Goal: Task Accomplishment & Management: Complete application form

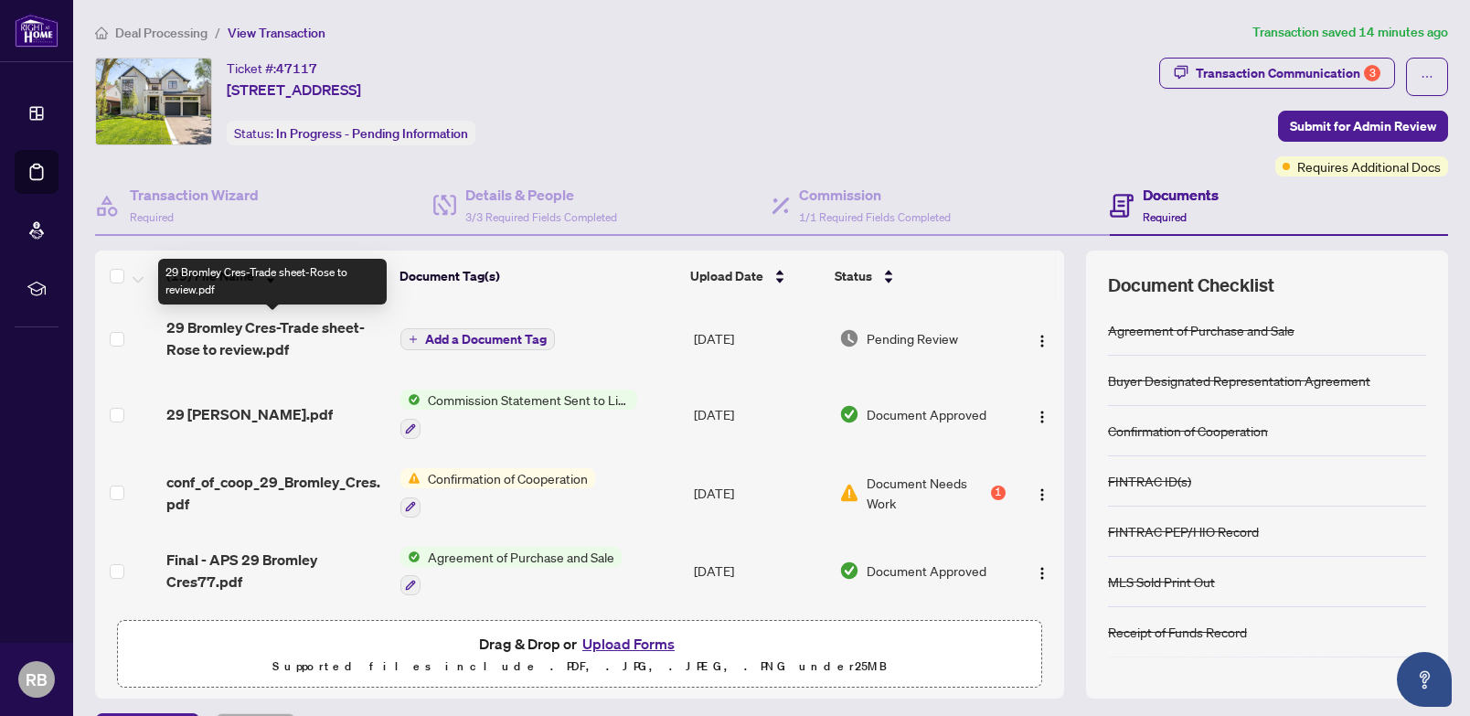
click at [256, 327] on span "29 Bromley Cres-Trade sheet-Rose to review.pdf" at bounding box center [276, 338] width 220 height 44
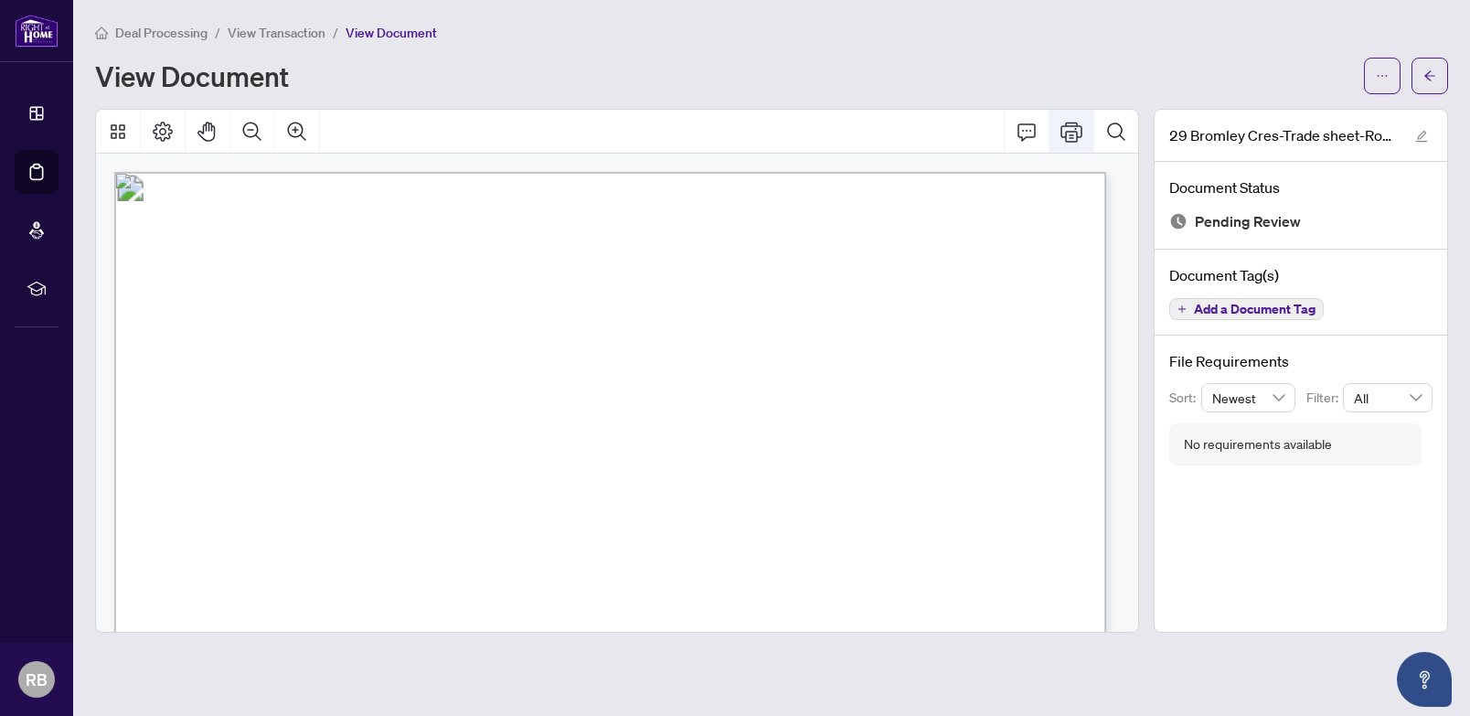
click at [1073, 129] on icon "Print" at bounding box center [1072, 132] width 22 height 22
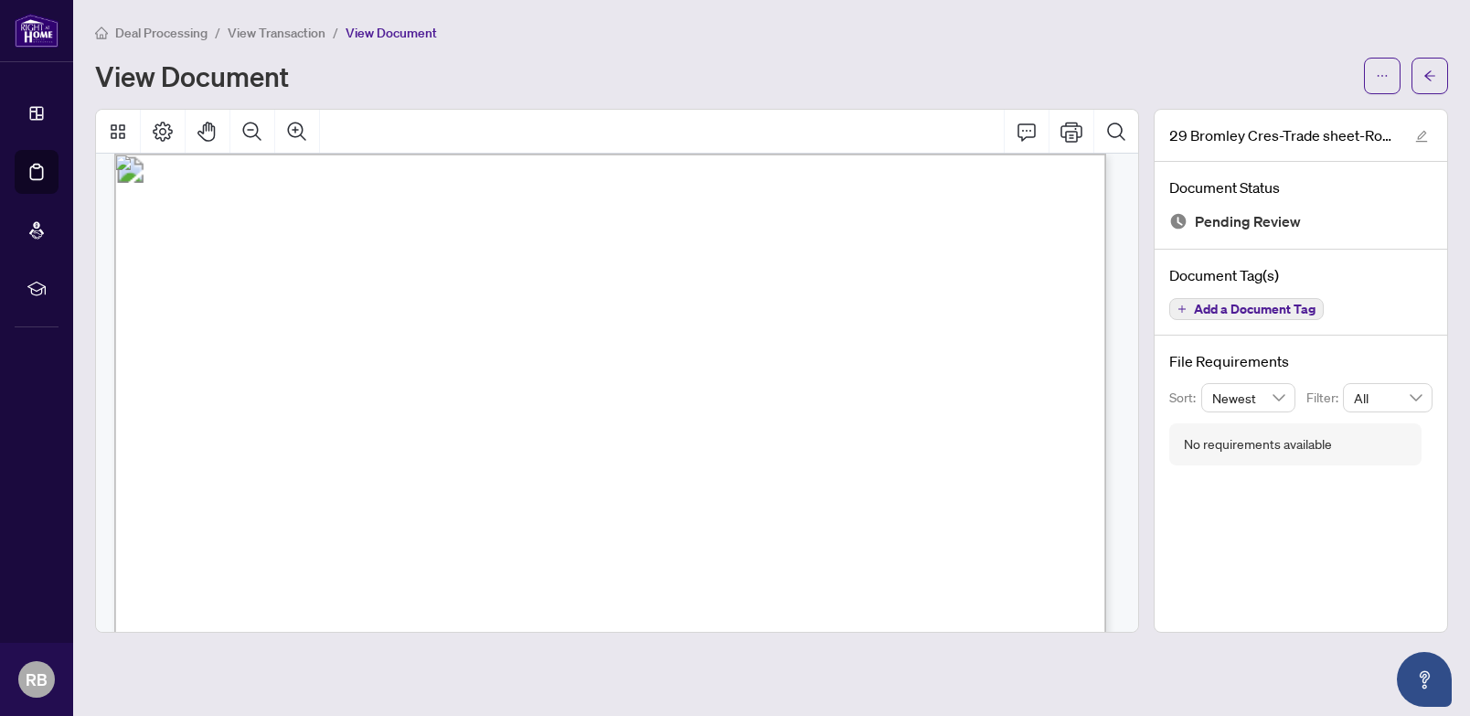
scroll to position [22, 0]
click at [1075, 134] on icon "Print" at bounding box center [1072, 132] width 22 height 22
click at [1438, 79] on button "button" at bounding box center [1430, 76] width 37 height 37
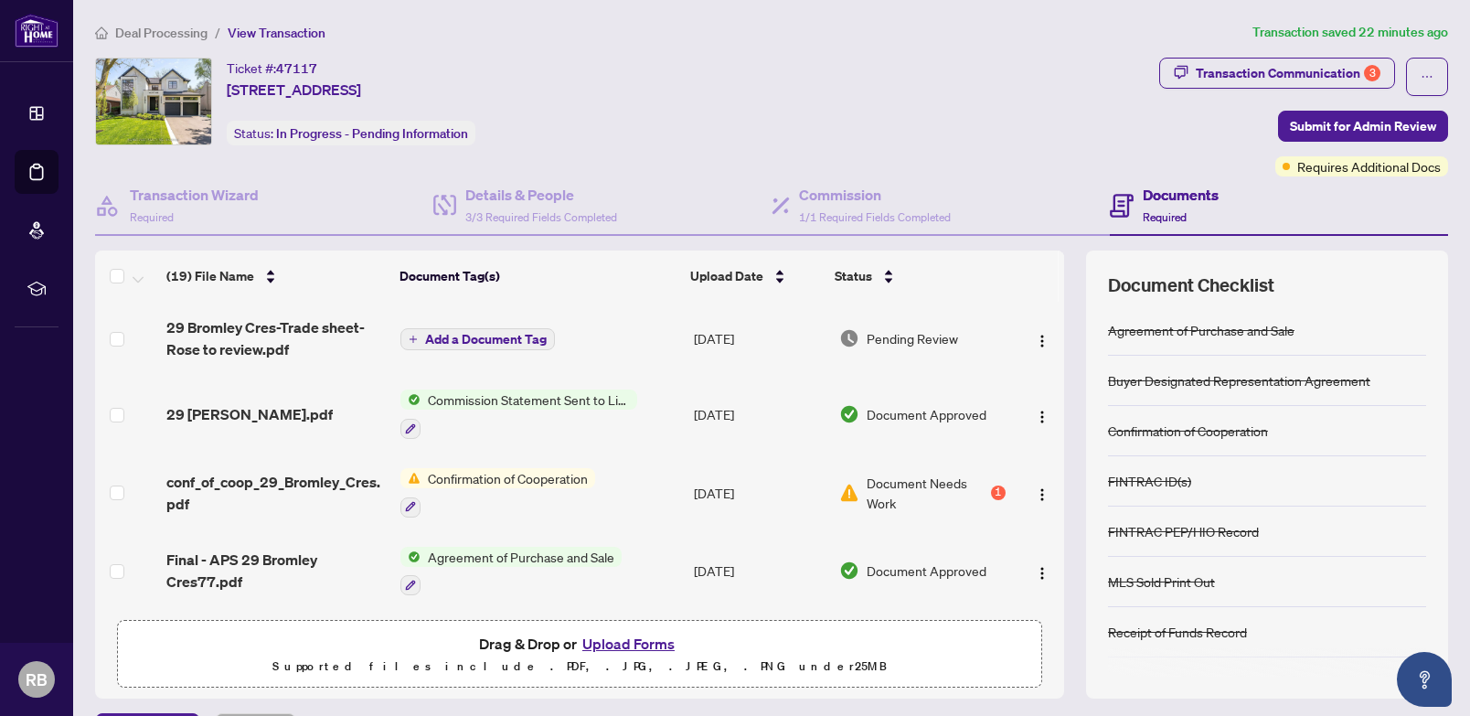
click at [622, 644] on button "Upload Forms" at bounding box center [628, 644] width 103 height 24
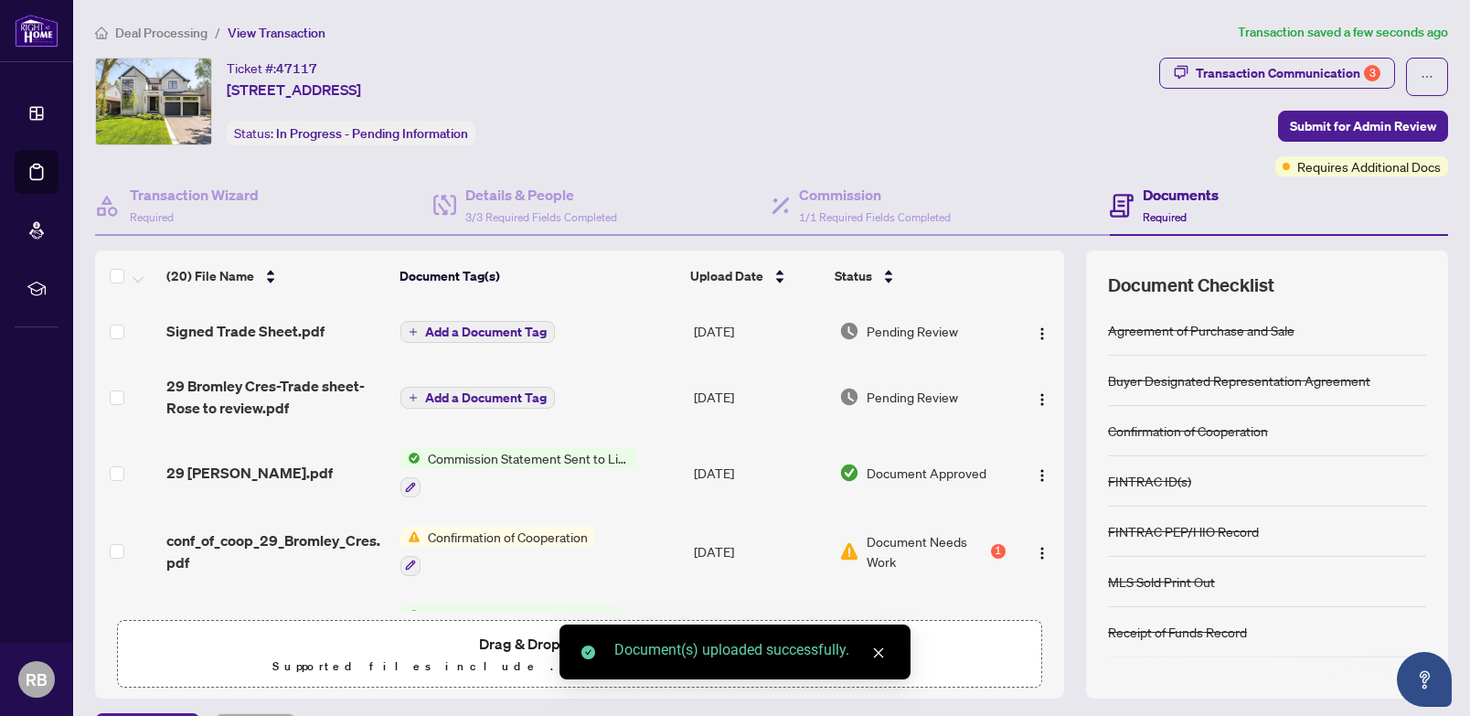
click at [483, 332] on span "Add a Document Tag" at bounding box center [486, 332] width 122 height 13
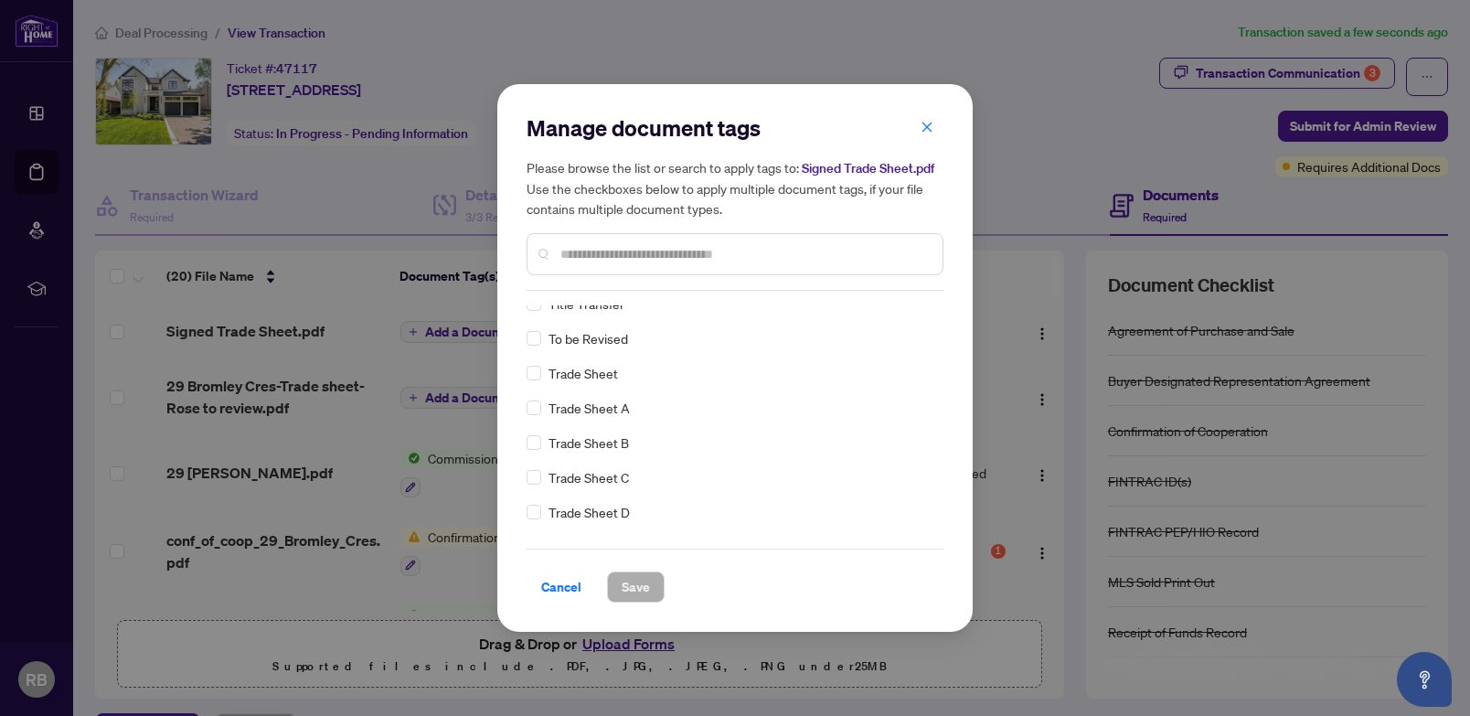
scroll to position [4050, 0]
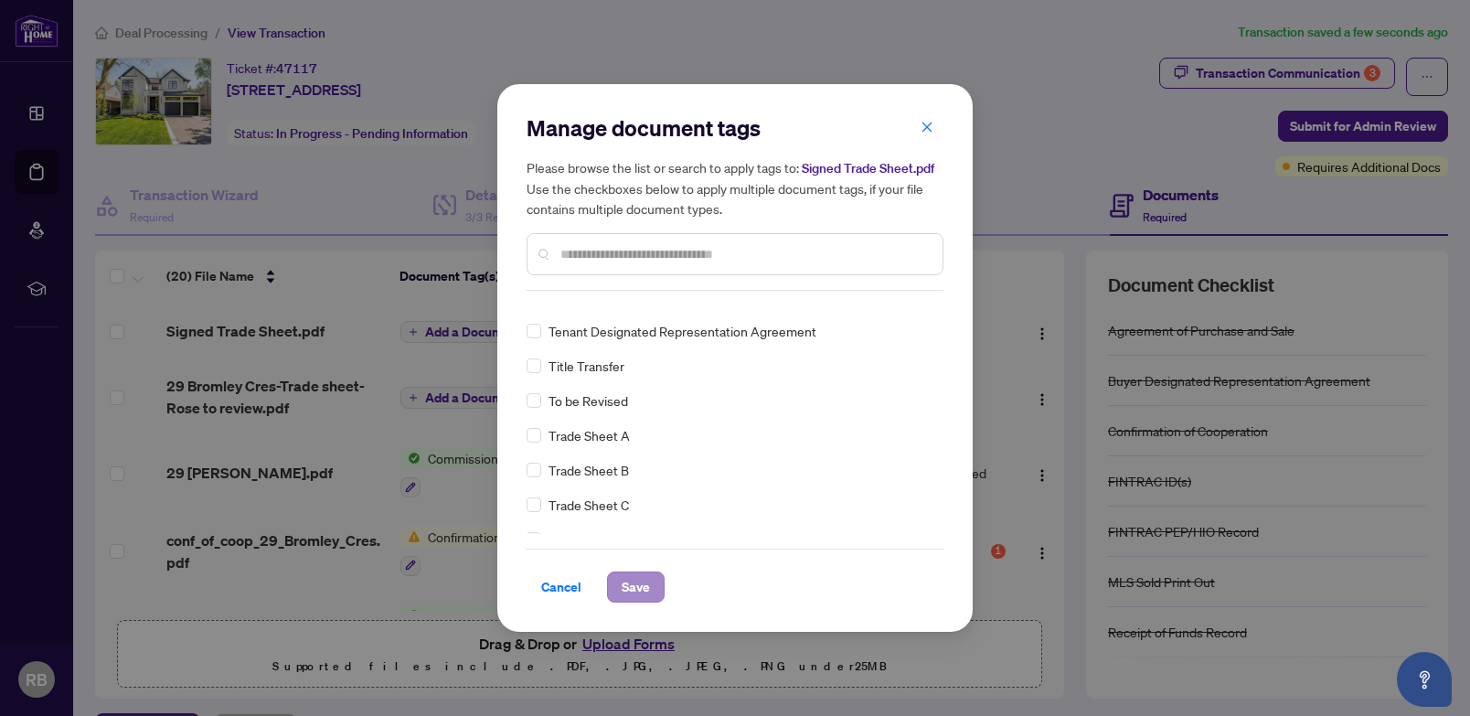
click at [637, 589] on span "Save" at bounding box center [636, 586] width 28 height 29
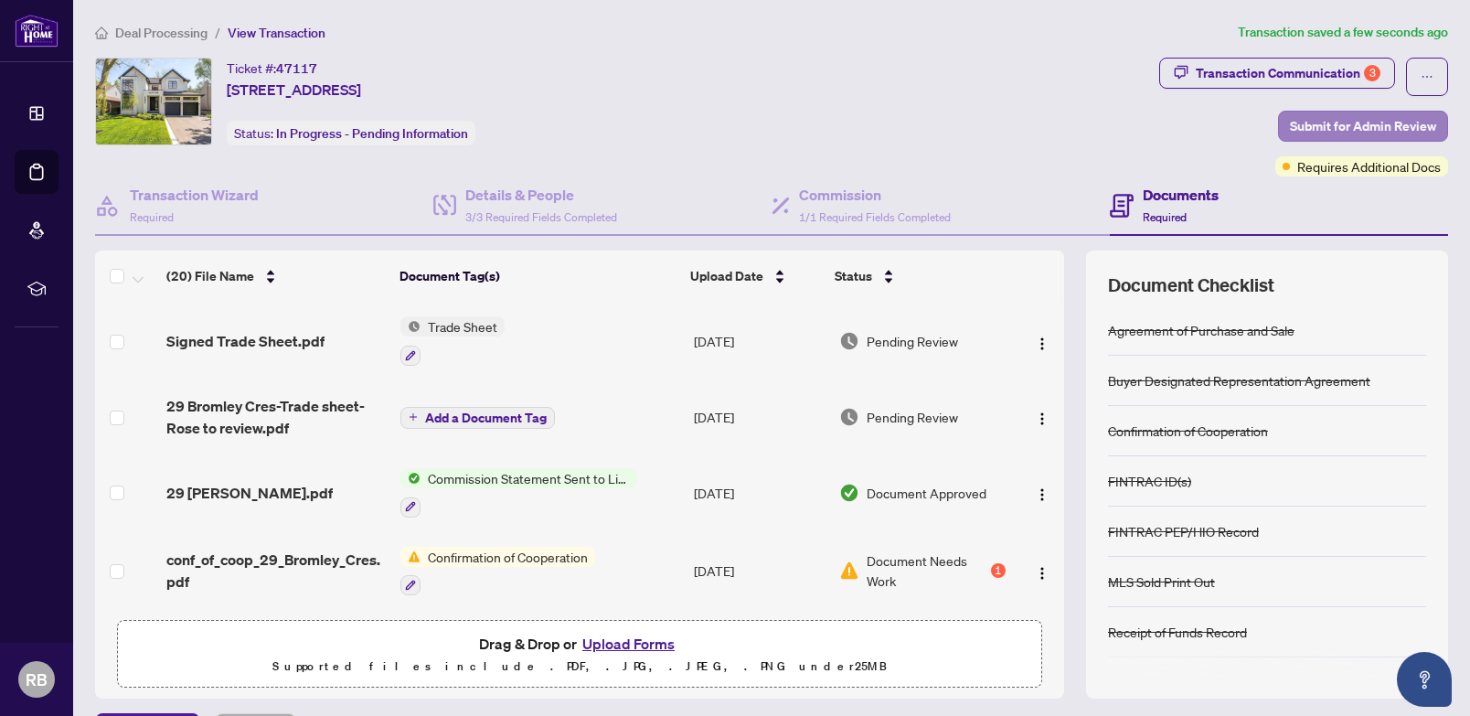
click at [1367, 123] on span "Submit for Admin Review" at bounding box center [1363, 126] width 146 height 29
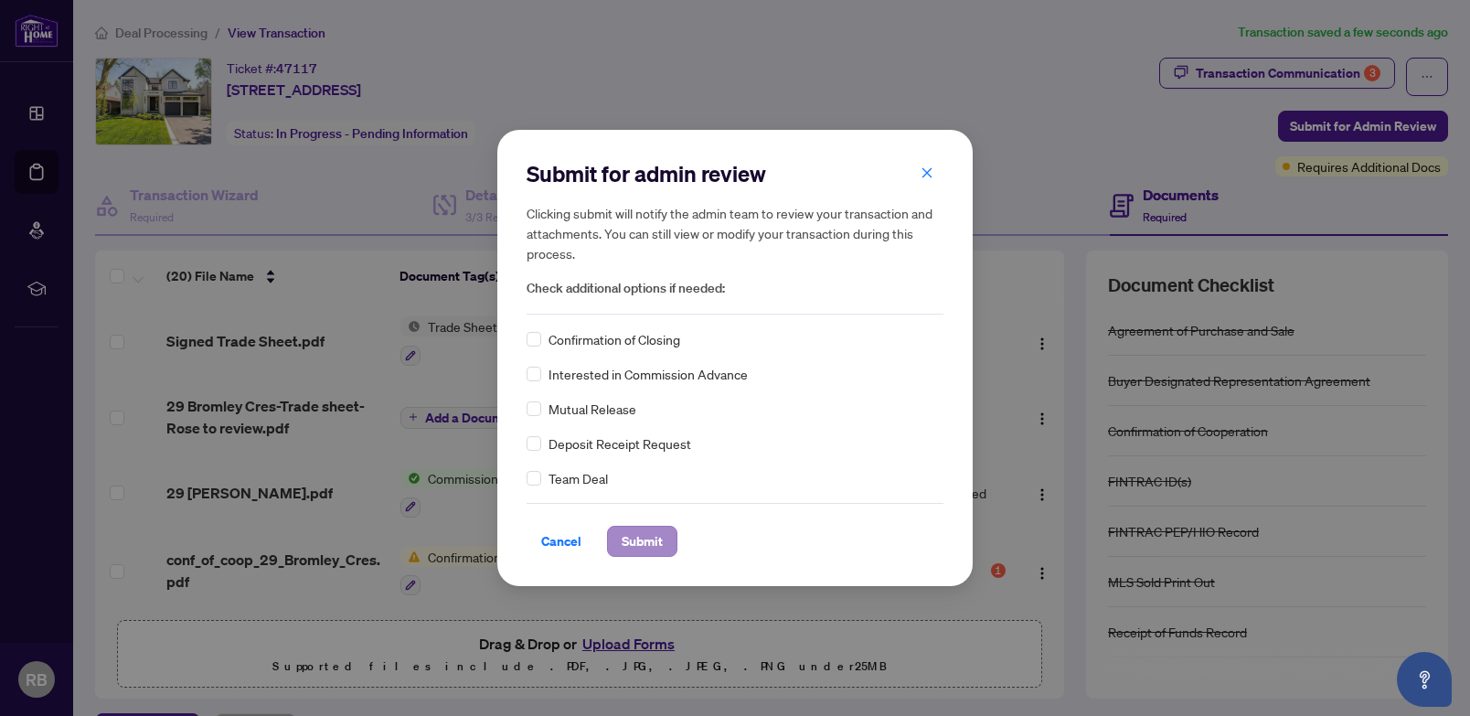
drag, startPoint x: 649, startPoint y: 540, endPoint x: 659, endPoint y: 538, distance: 10.4
click at [652, 542] on span "Submit" at bounding box center [642, 541] width 41 height 29
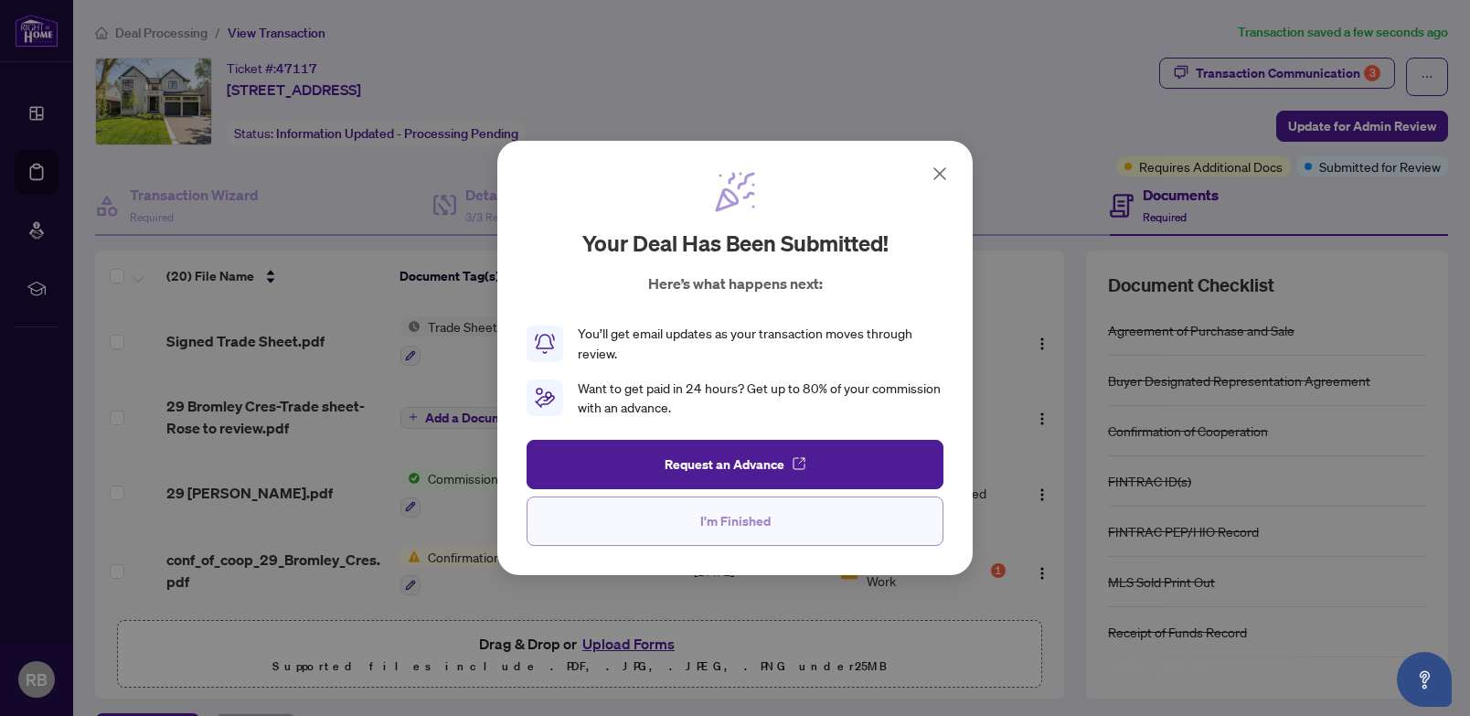
click at [745, 520] on span "I'm Finished" at bounding box center [735, 521] width 70 height 29
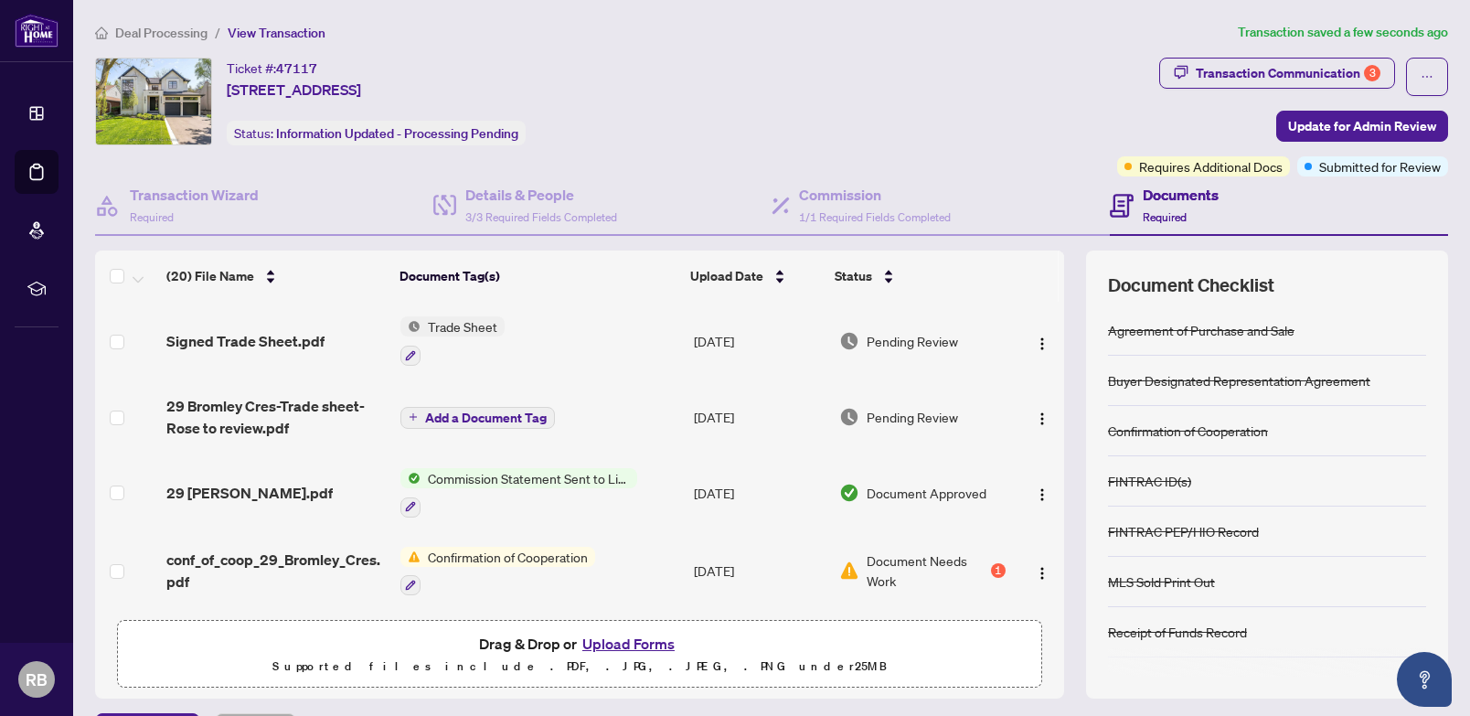
click at [149, 29] on span "Deal Processing" at bounding box center [161, 33] width 92 height 16
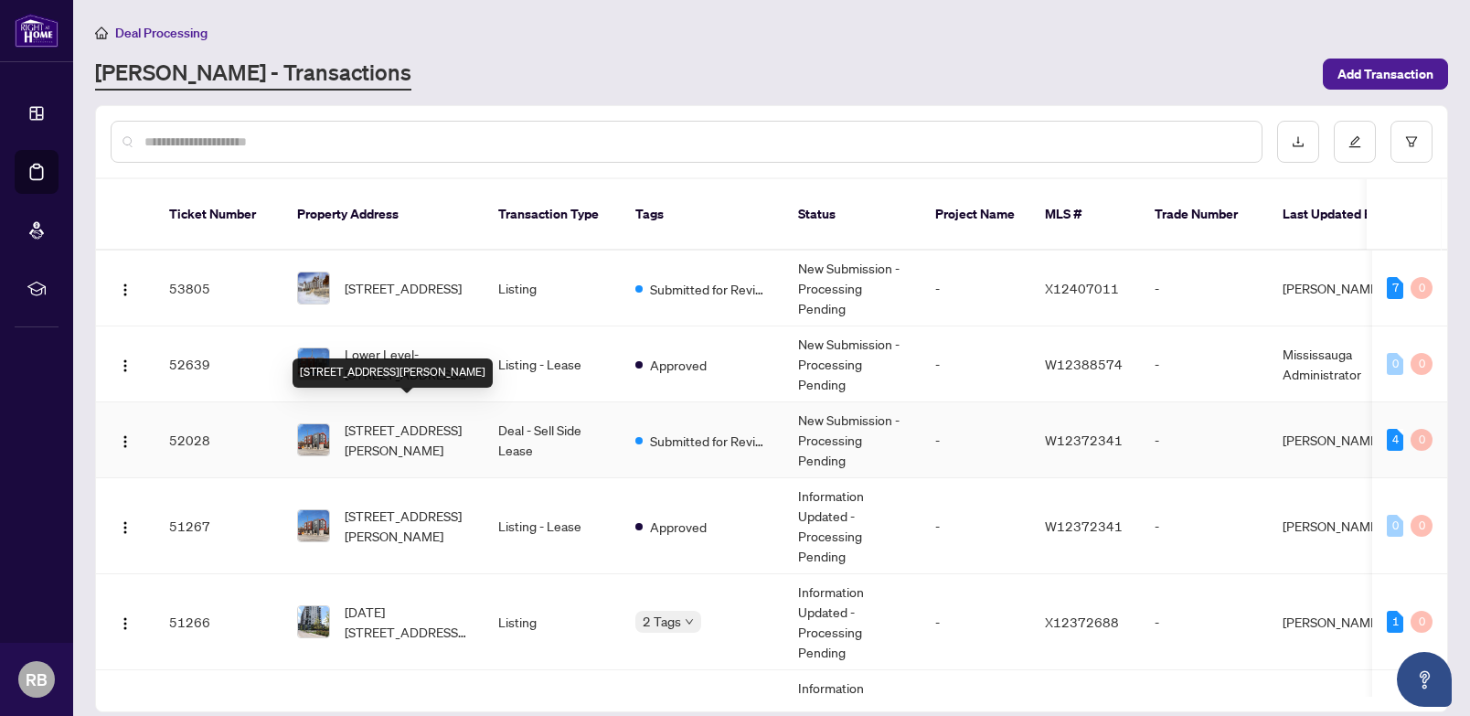
click at [420, 425] on span "[STREET_ADDRESS][PERSON_NAME]" at bounding box center [407, 440] width 124 height 40
